Goal: Transaction & Acquisition: Subscribe to service/newsletter

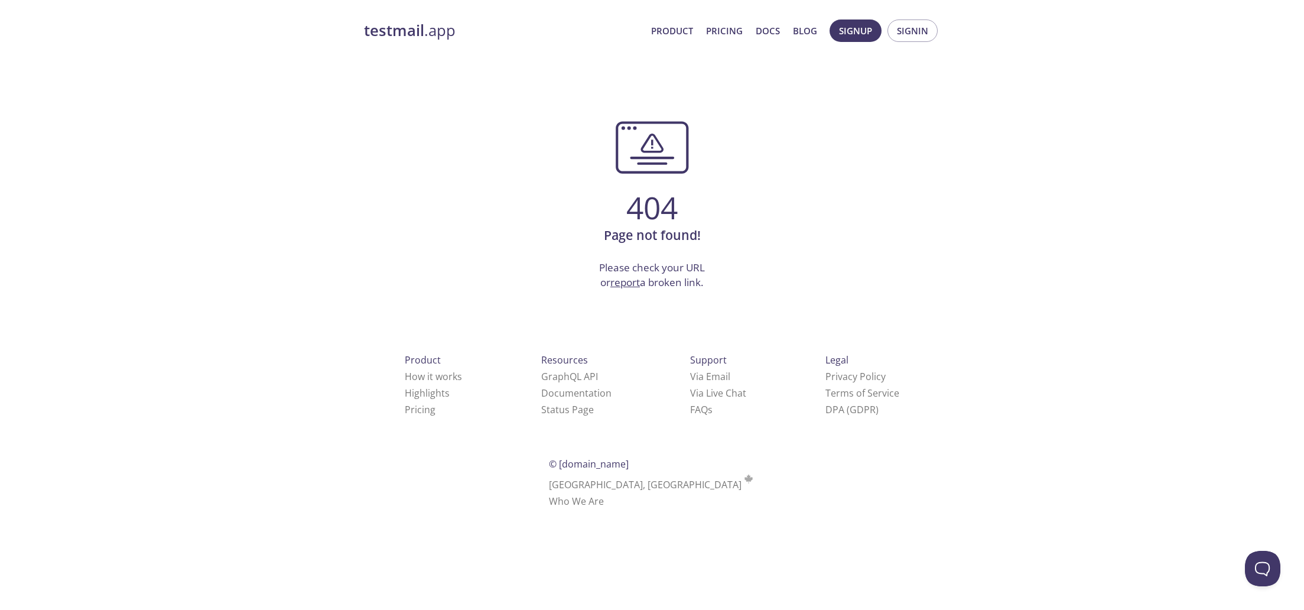
click at [410, 34] on strong "testmail" at bounding box center [394, 30] width 60 height 21
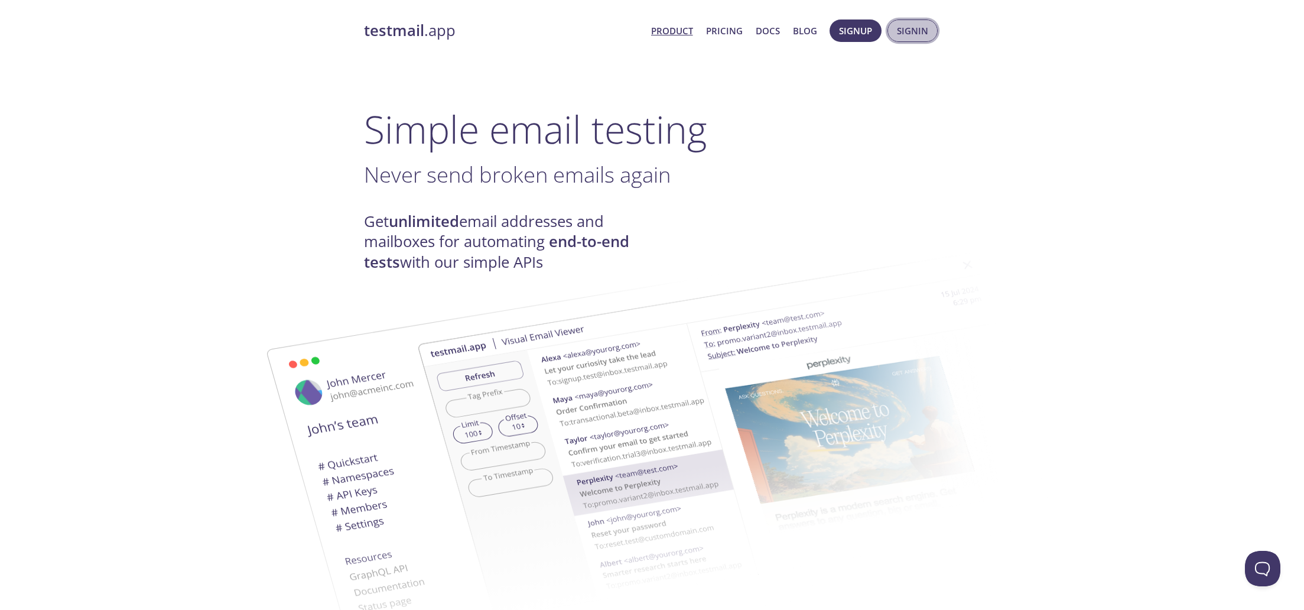
click at [920, 28] on span "Signin" at bounding box center [912, 30] width 31 height 15
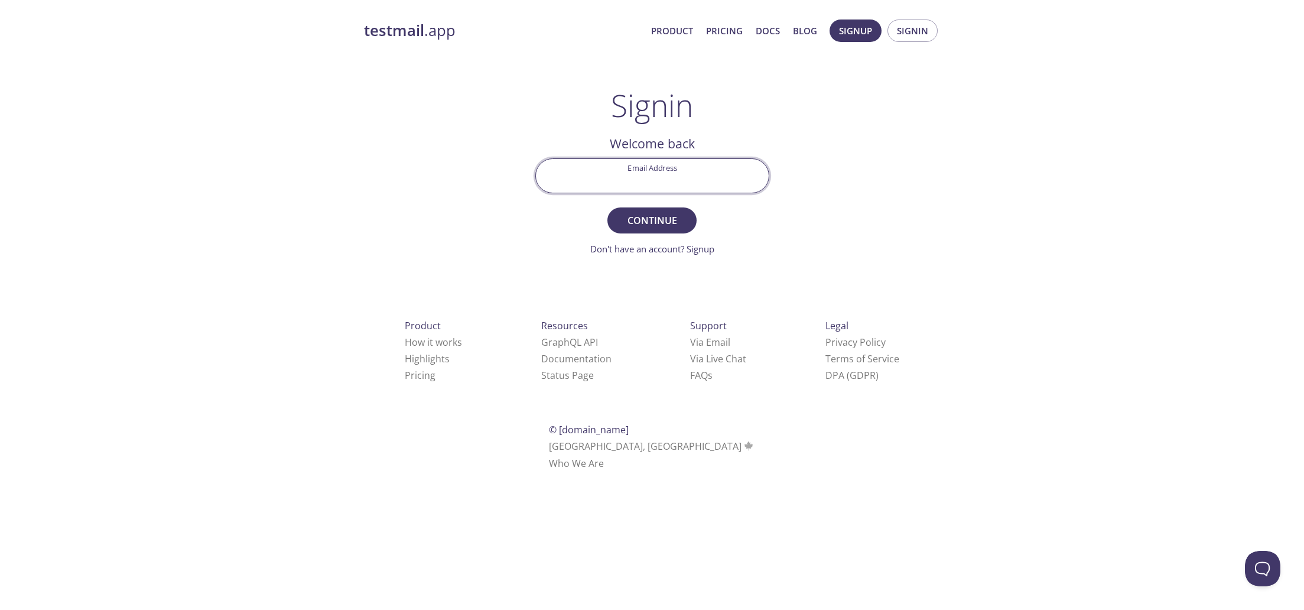
type input "l"
type input "[EMAIL_ADDRESS][DOMAIN_NAME]"
click at [649, 226] on span "Continue" at bounding box center [651, 220] width 63 height 17
click at [841, 27] on span "Signup" at bounding box center [855, 30] width 33 height 15
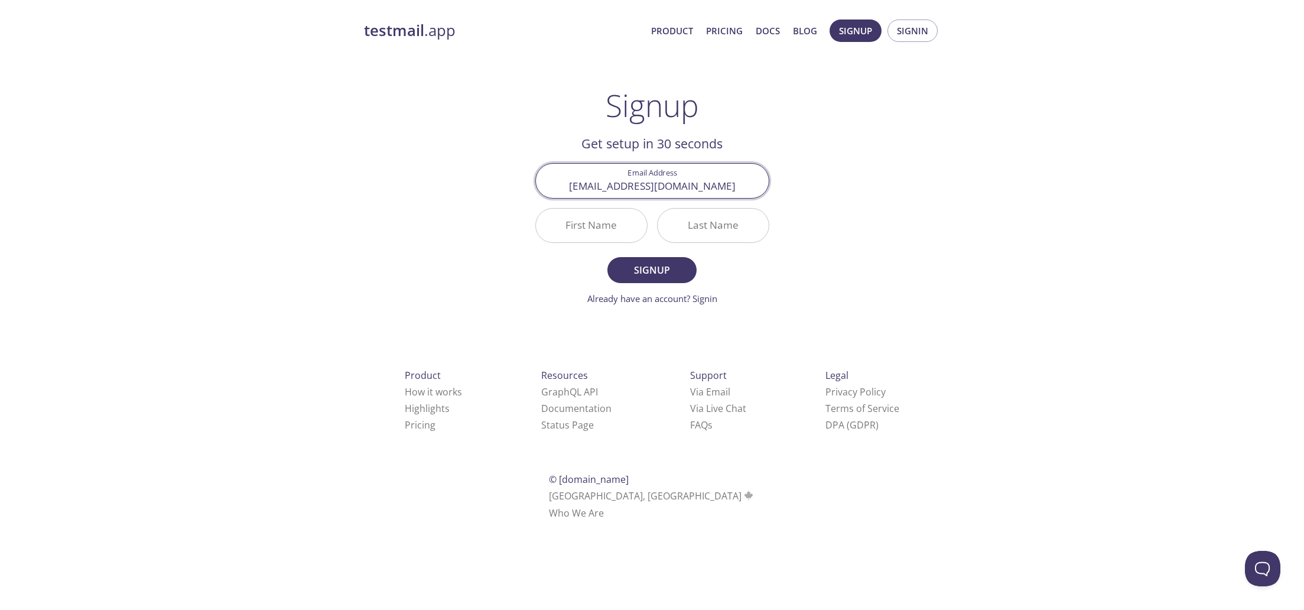
type input "[EMAIL_ADDRESS][DOMAIN_NAME]"
type input "Noelia"
type input "Lubián"
click at [626, 275] on span "Signup" at bounding box center [651, 270] width 63 height 17
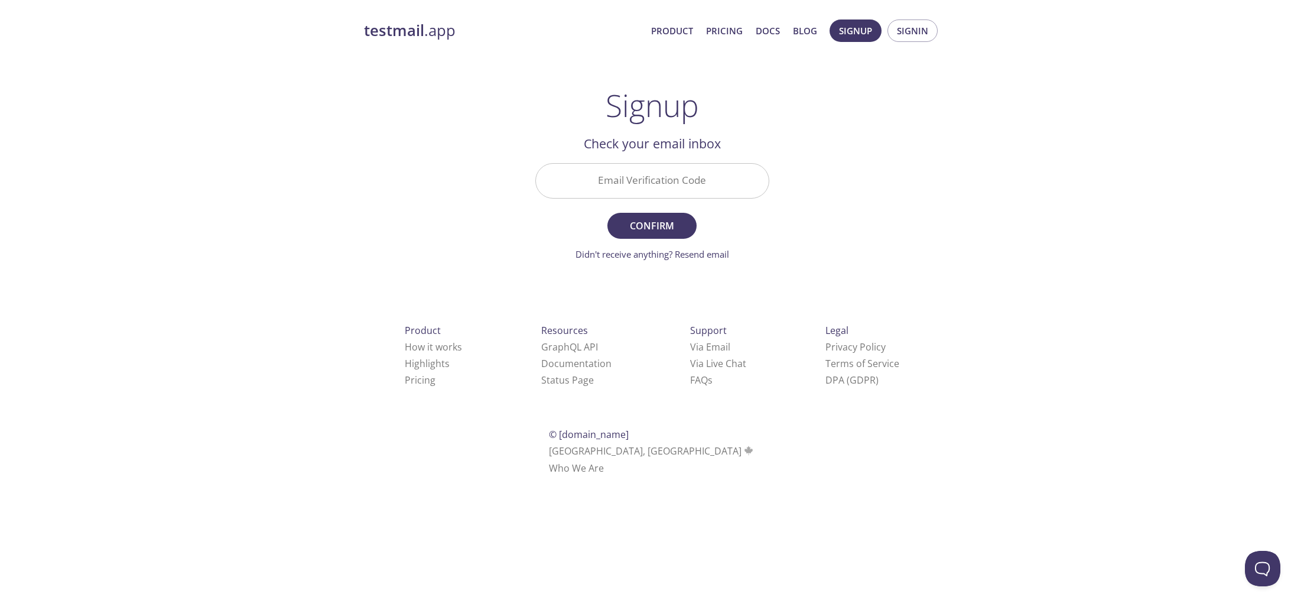
click at [660, 186] on input "Email Verification Code" at bounding box center [652, 181] width 233 height 34
paste input "6RLVWRA"
type input "6RLVWRA"
click at [659, 214] on button "Confirm" at bounding box center [651, 226] width 89 height 26
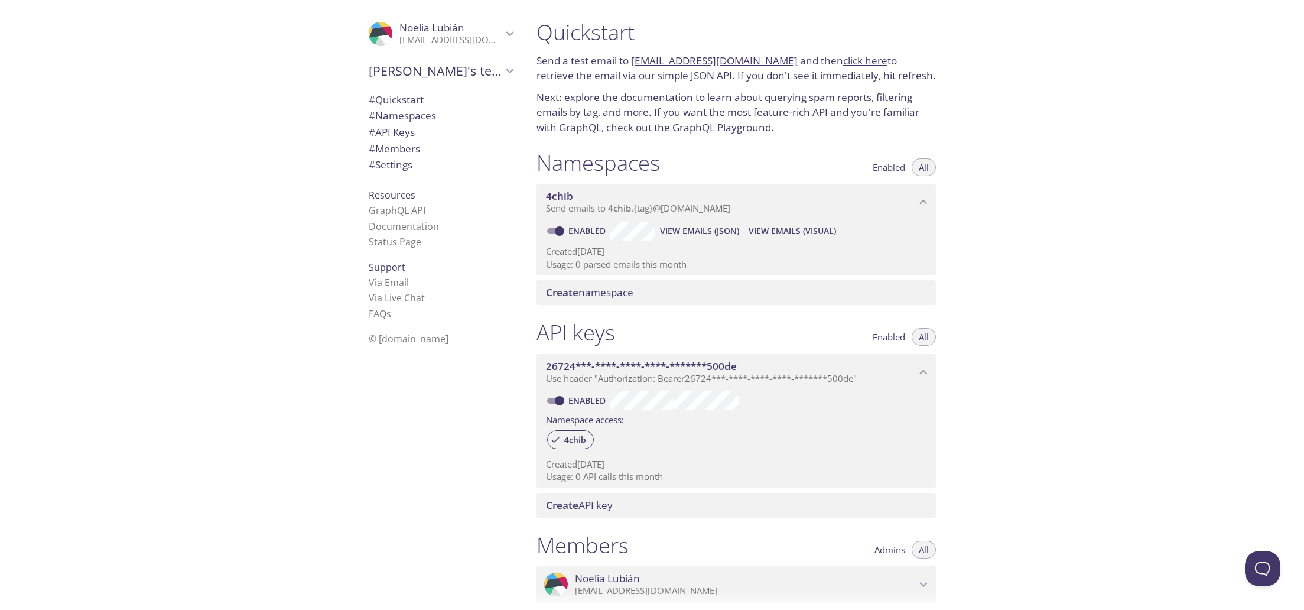
drag, startPoint x: 406, startPoint y: 106, endPoint x: 425, endPoint y: 95, distance: 21.5
click at [425, 95] on ul "# Quickstart # Namespaces # API Keys # Members # Settings" at bounding box center [440, 133] width 163 height 82
click at [415, 95] on span "# Quickstart" at bounding box center [396, 100] width 55 height 14
click at [382, 34] on icon "Noelia Lubián" at bounding box center [383, 32] width 28 height 12
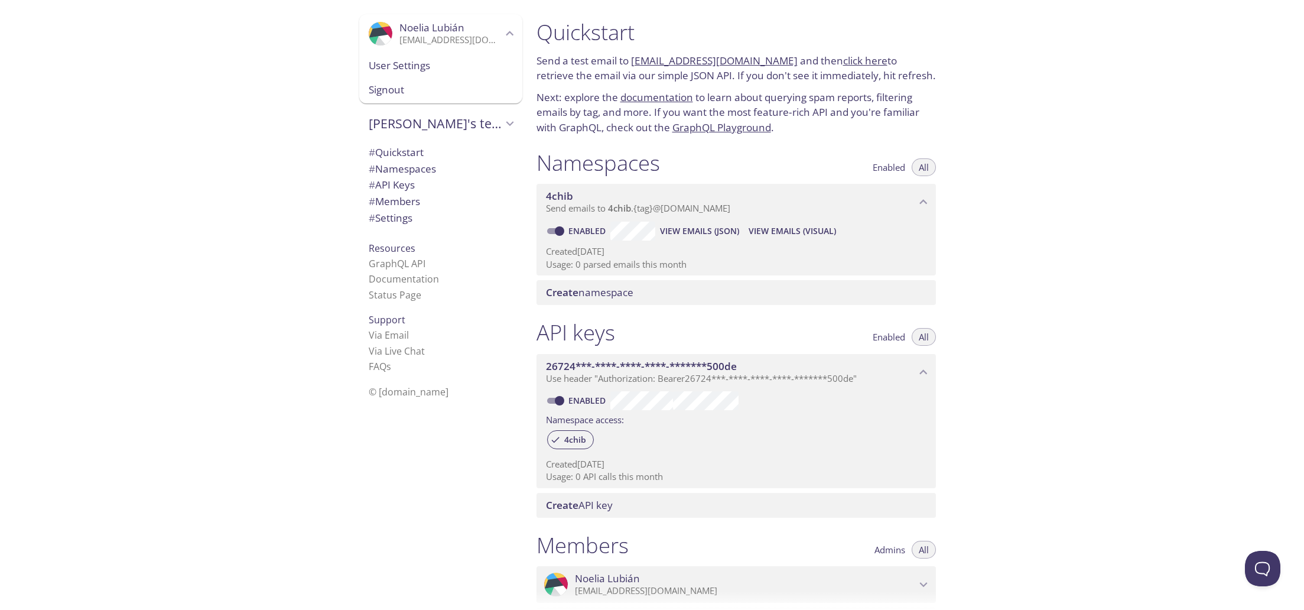
click at [318, 97] on div ".cls-1 { fill: #6d5ca8; } .cls-2 { fill: #3fc191; } .cls-3 { fill: #3b4752; } .…" at bounding box center [263, 305] width 527 height 610
click at [608, 75] on p "Send a test email to [EMAIL_ADDRESS][DOMAIN_NAME] and then click here to retrie…" at bounding box center [735, 68] width 399 height 30
click at [513, 122] on icon "Noelia's team" at bounding box center [509, 123] width 15 height 15
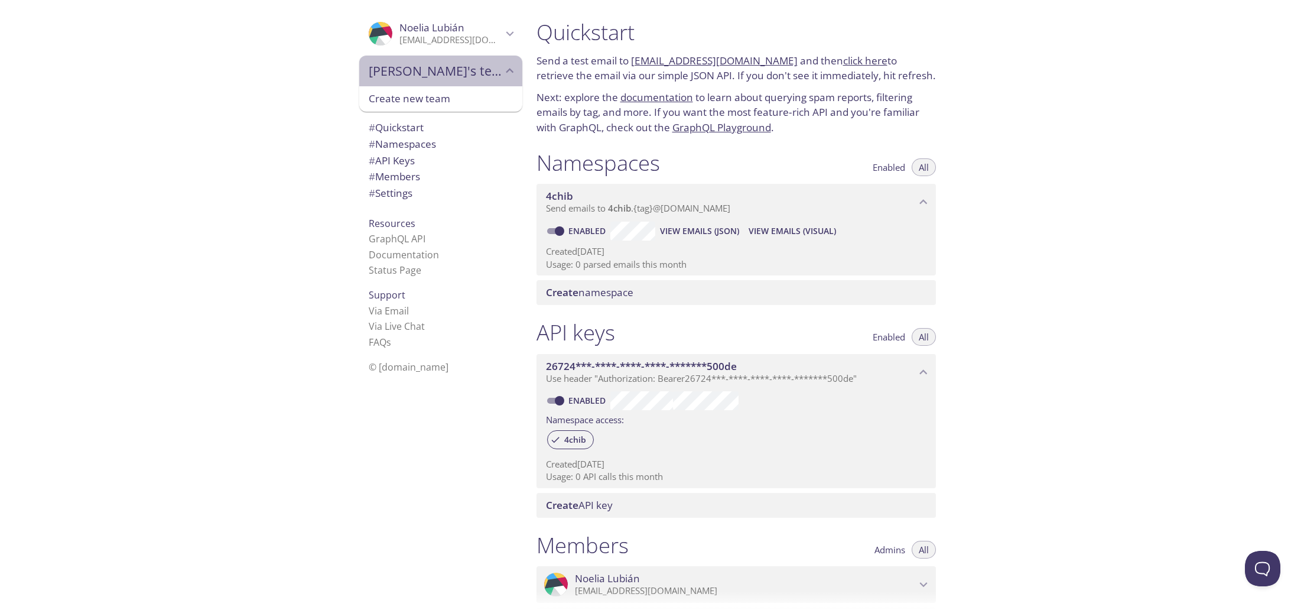
click at [490, 70] on span "[PERSON_NAME]'s team" at bounding box center [435, 71] width 133 height 17
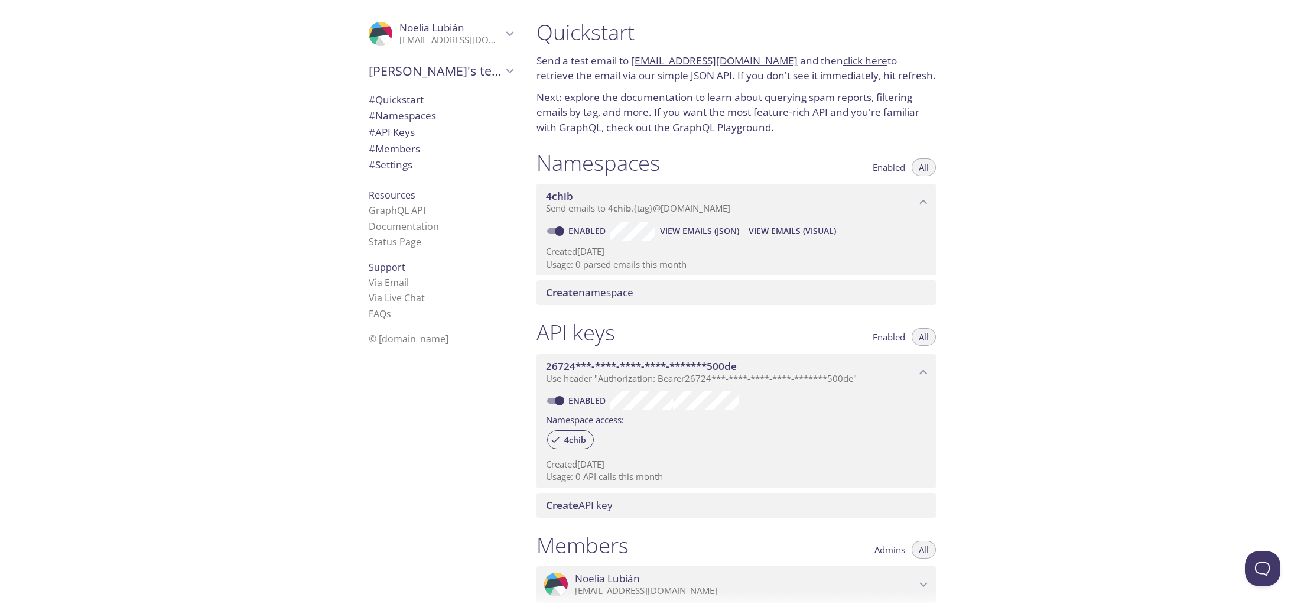
click at [412, 98] on span "# Quickstart" at bounding box center [396, 100] width 55 height 14
click at [402, 128] on span "# API Keys" at bounding box center [392, 132] width 46 height 14
